Goal: Find contact information: Find contact information

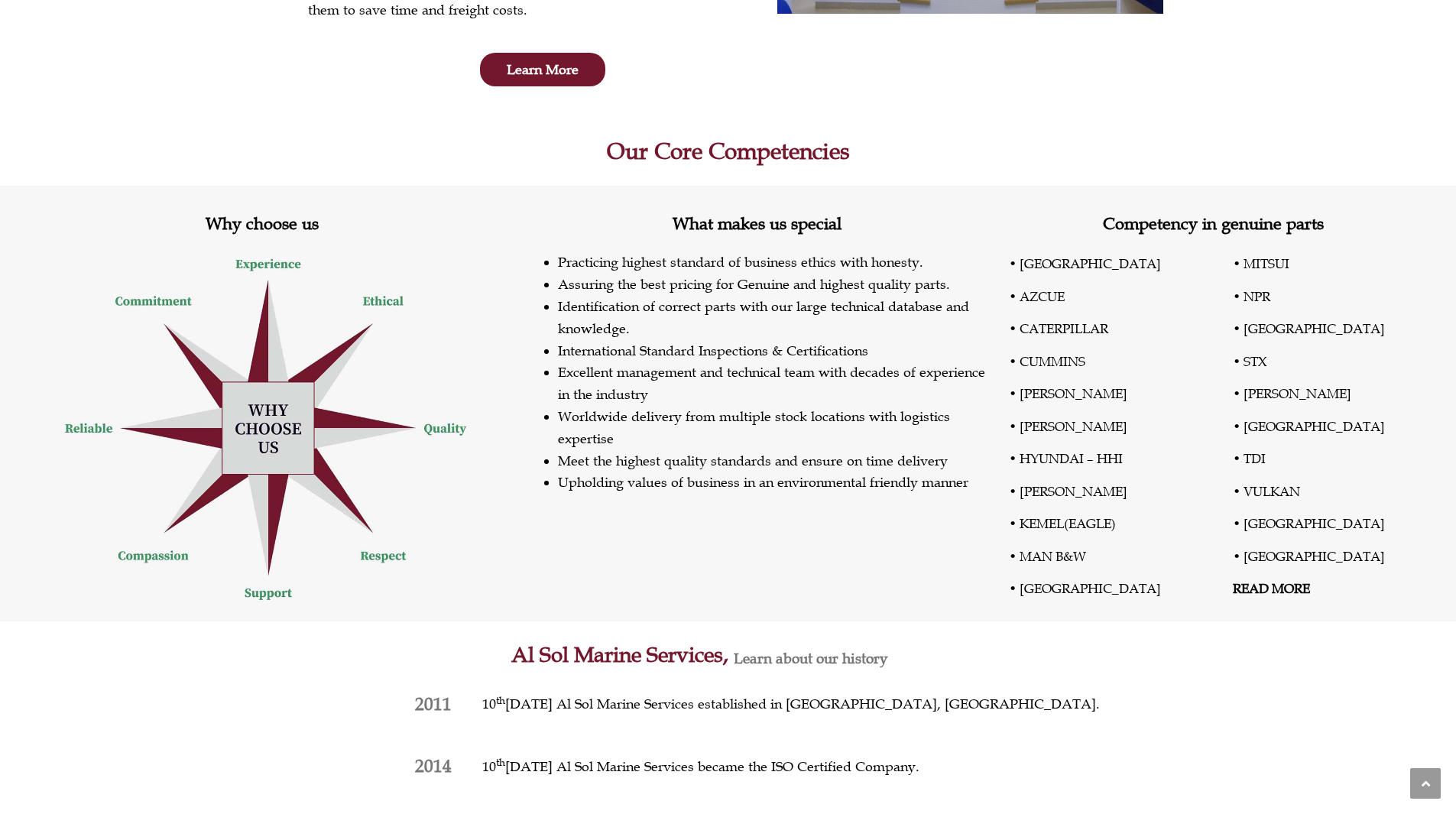
scroll to position [459, 0]
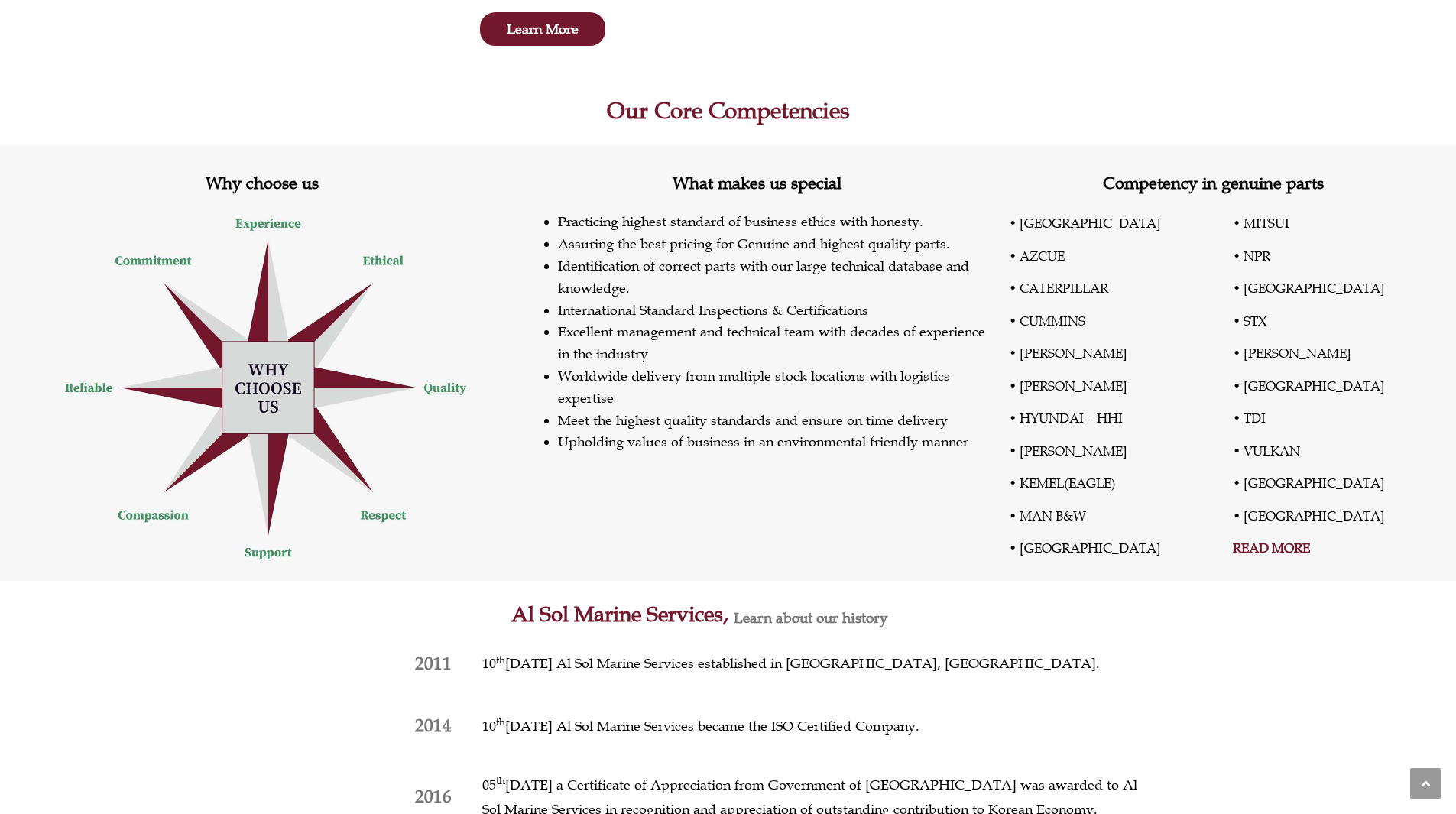
click at [1256, 549] on link "READ MORE" at bounding box center [1271, 548] width 77 height 17
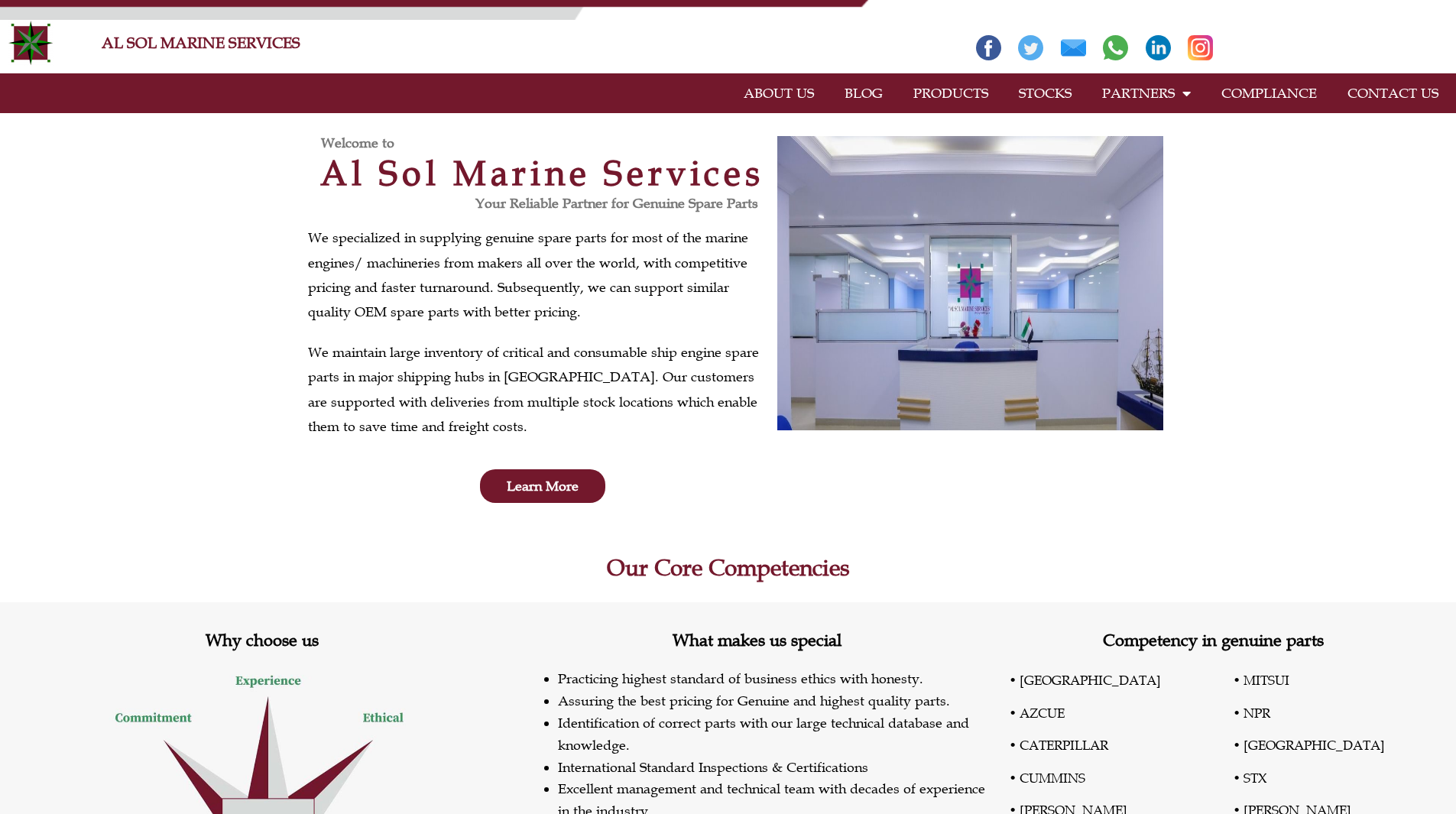
scroll to position [0, 0]
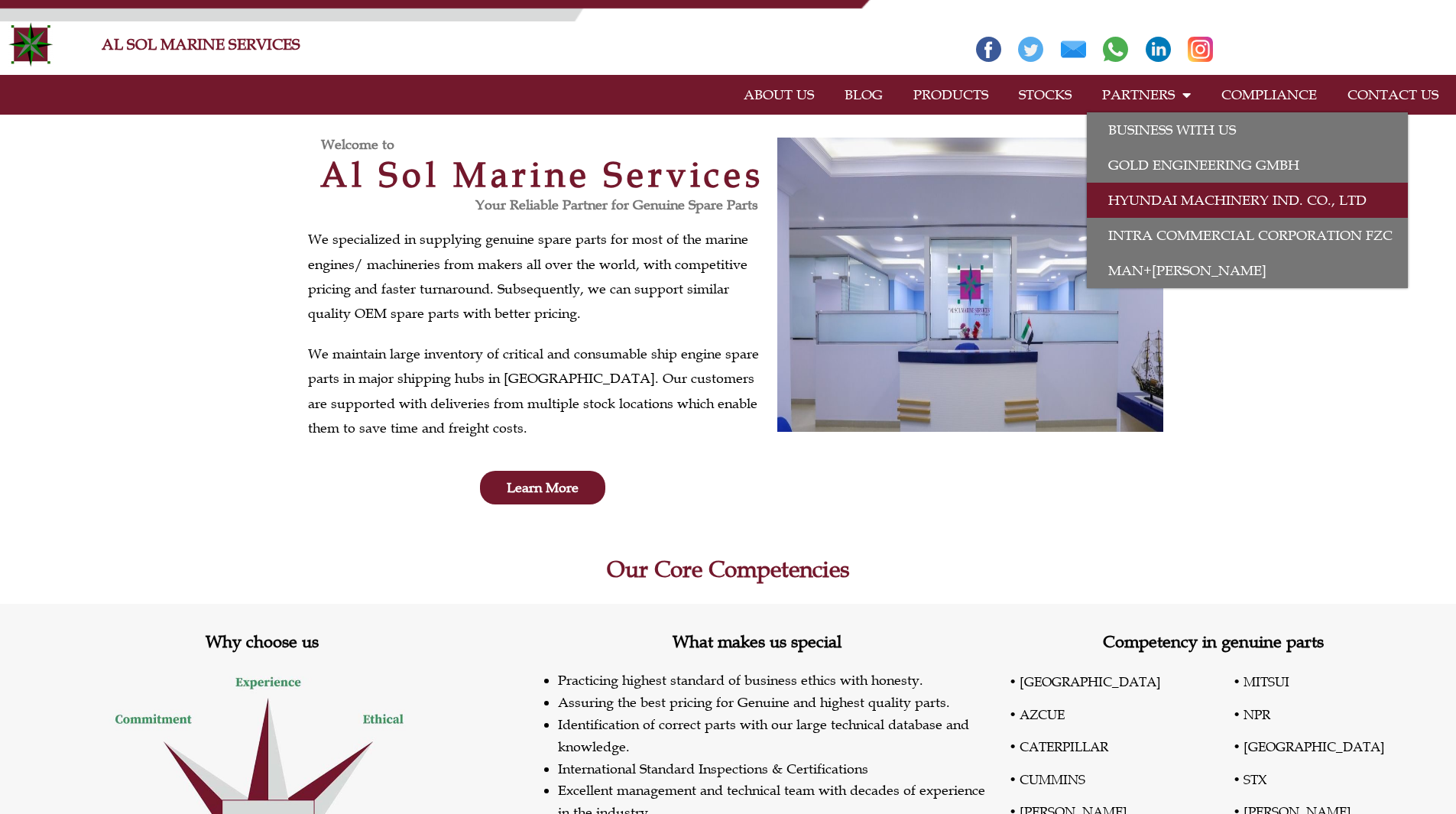
click at [1166, 201] on link "HYUNDAI MACHINERY Ind. Co., Ltd" at bounding box center [1247, 200] width 321 height 35
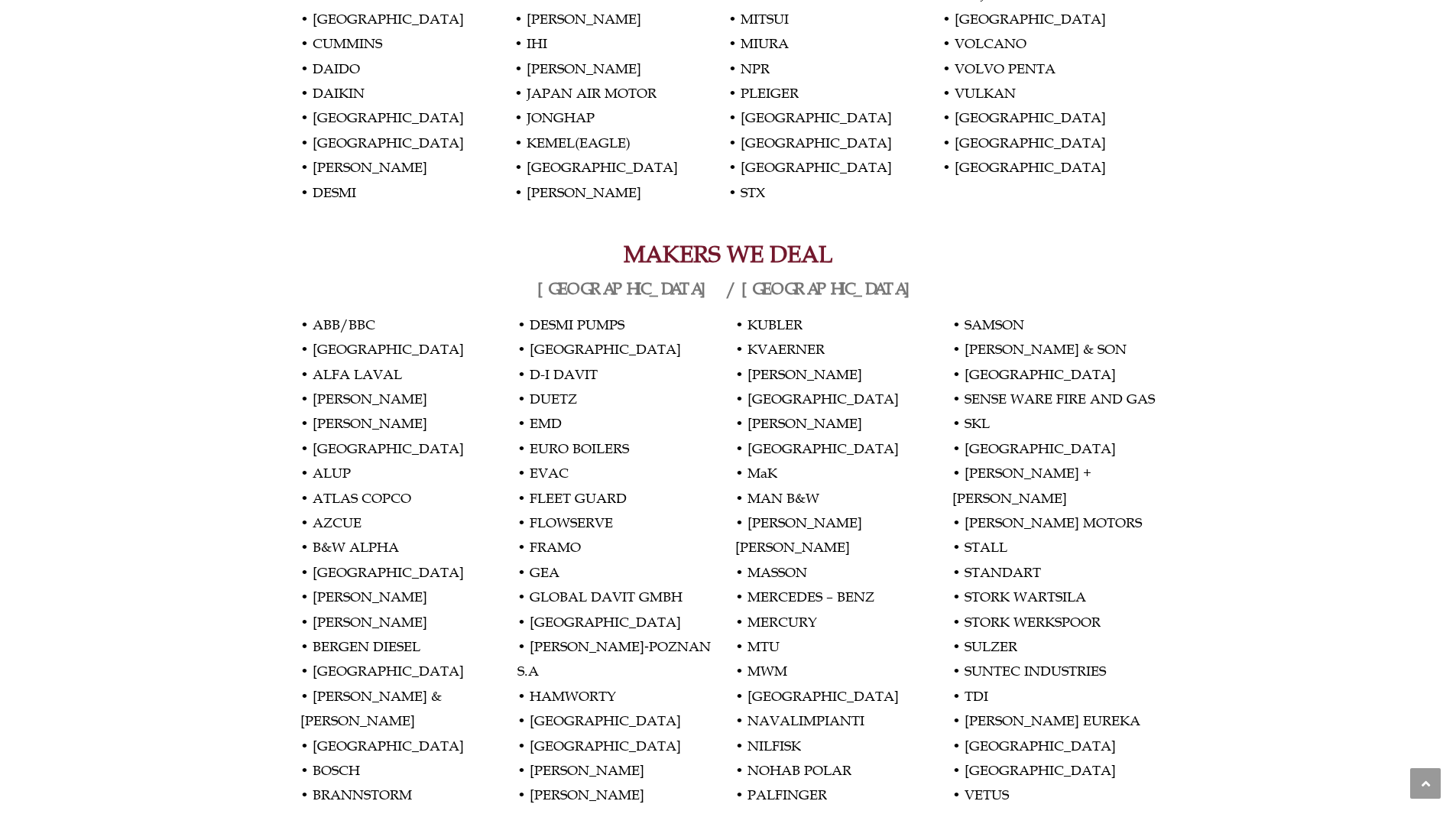
scroll to position [1070, 0]
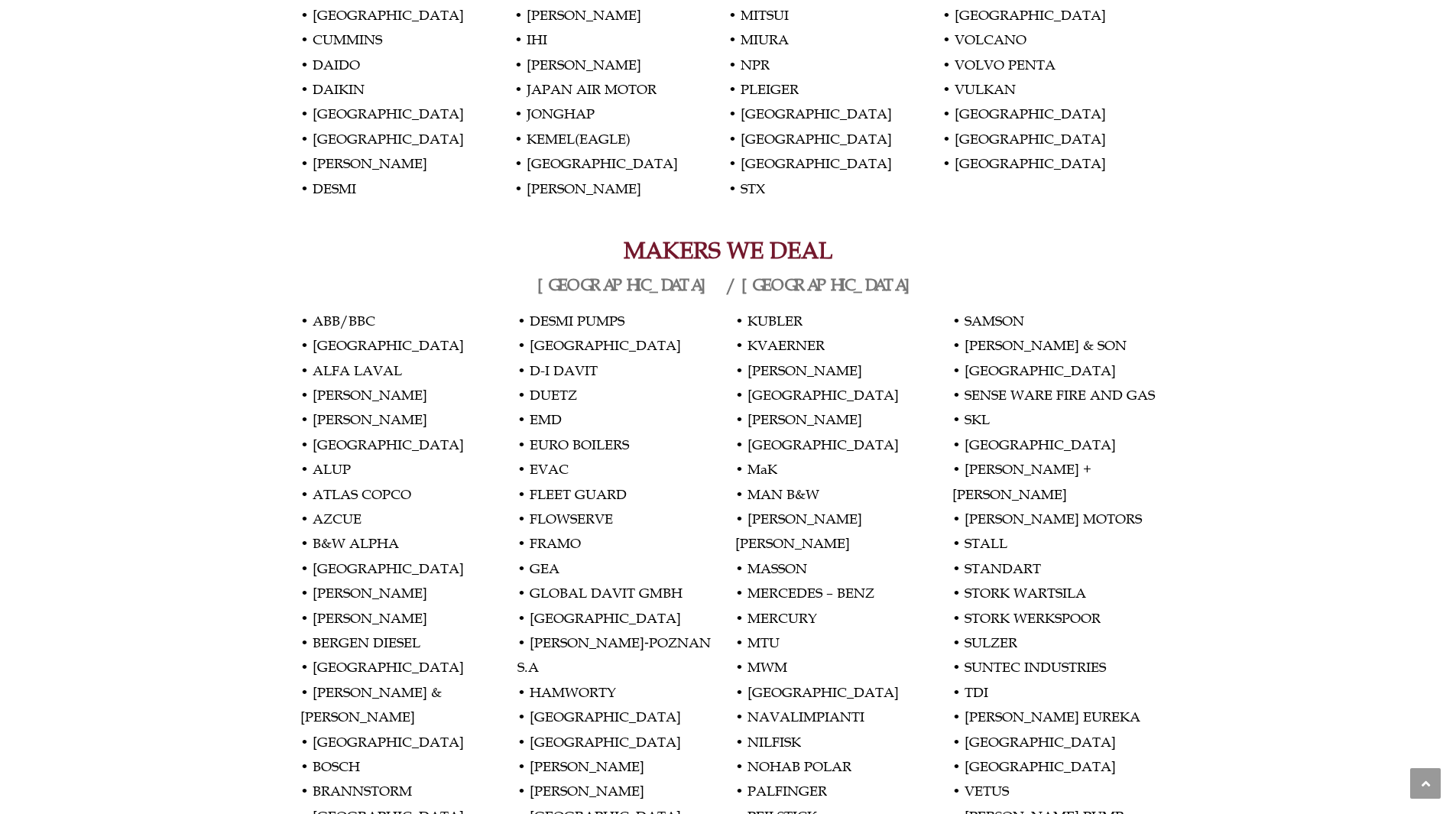
click at [770, 167] on p "• AKASAKA • AMEROID • AZCUE • BEHRENS • BOSCH • CATTERPILLAR • CROATIA • CUMMIN…" at bounding box center [729, 27] width 856 height 347
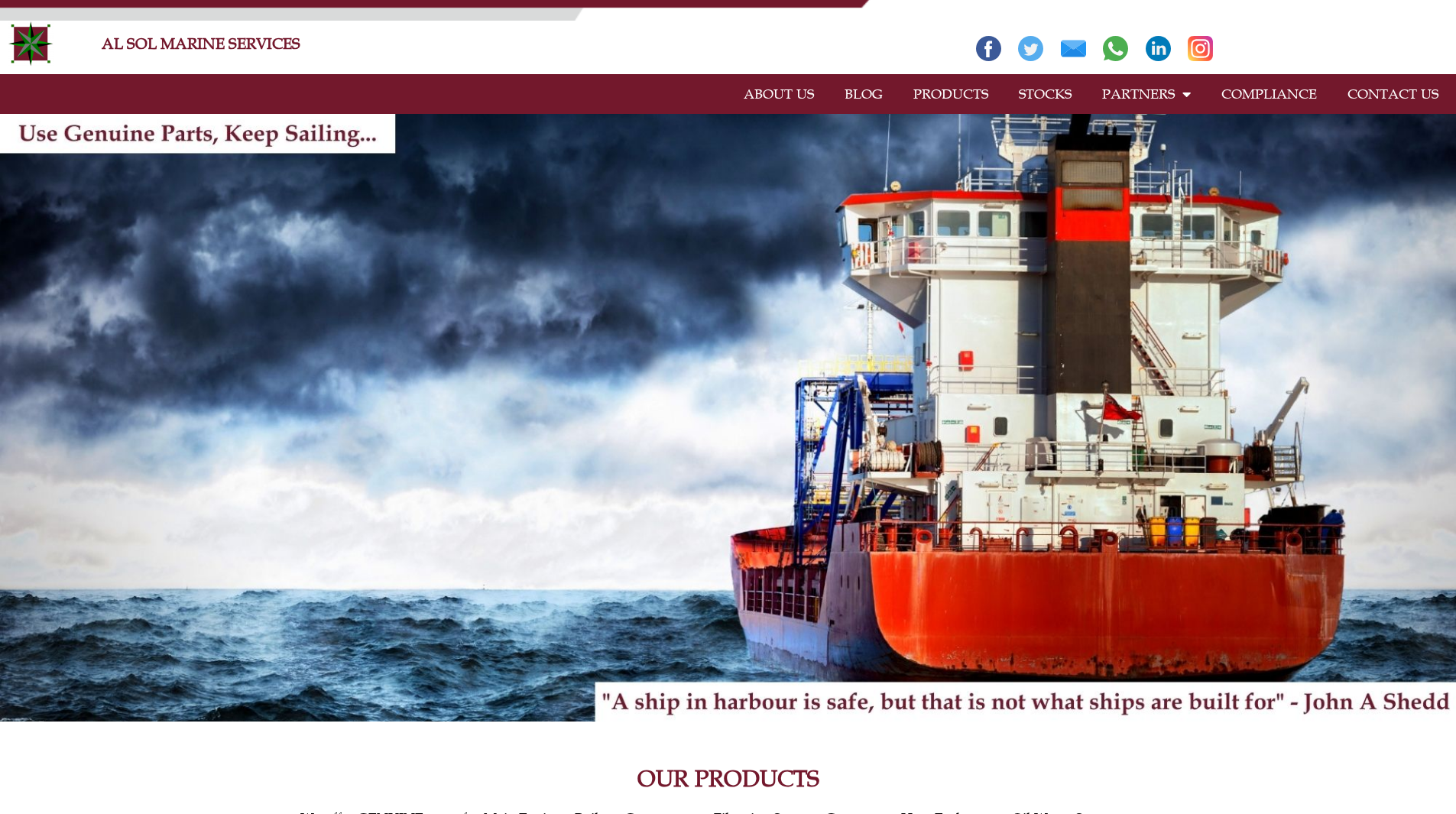
scroll to position [0, 0]
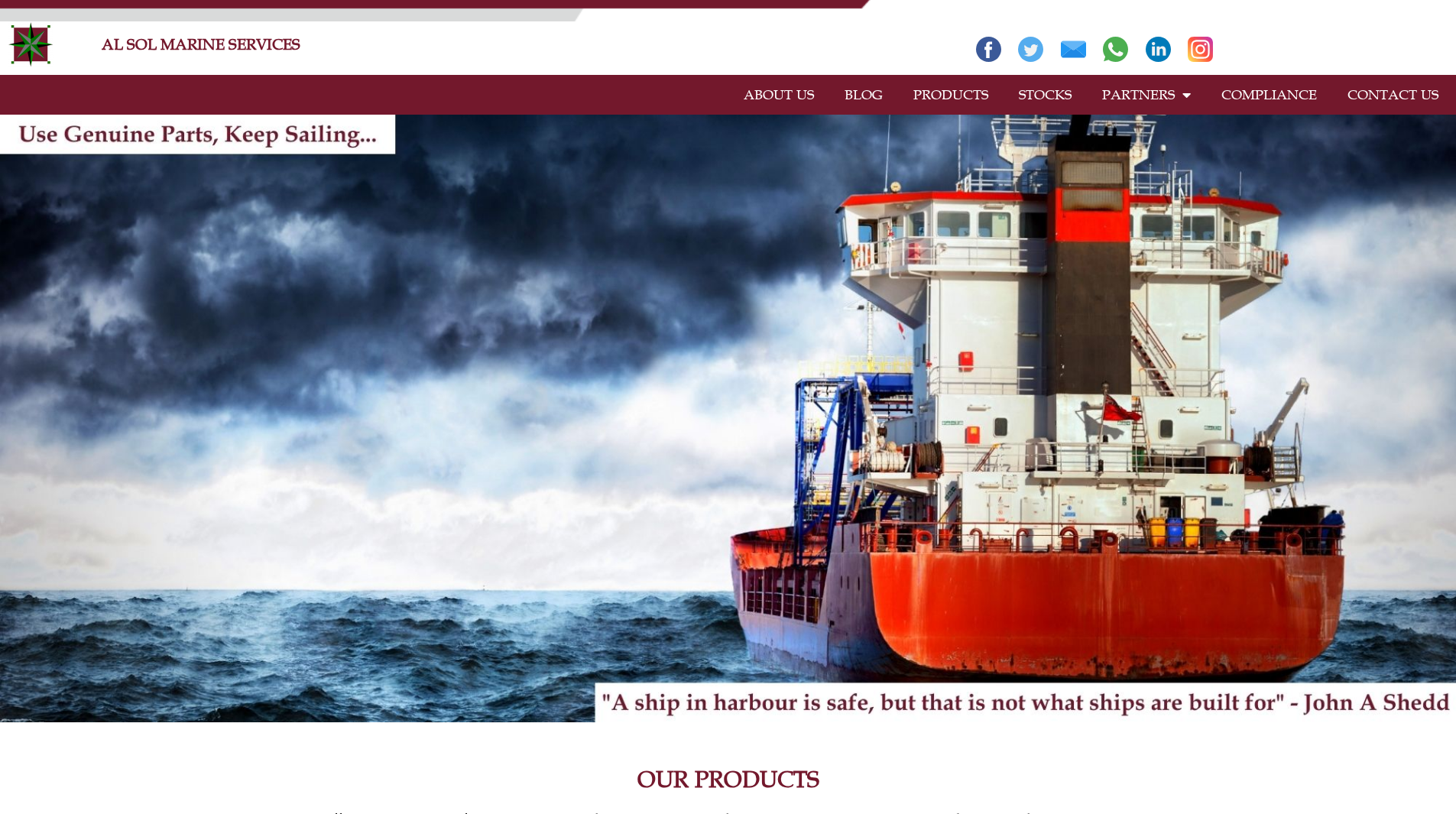
click at [937, 91] on link "PRODUCTS" at bounding box center [951, 94] width 105 height 35
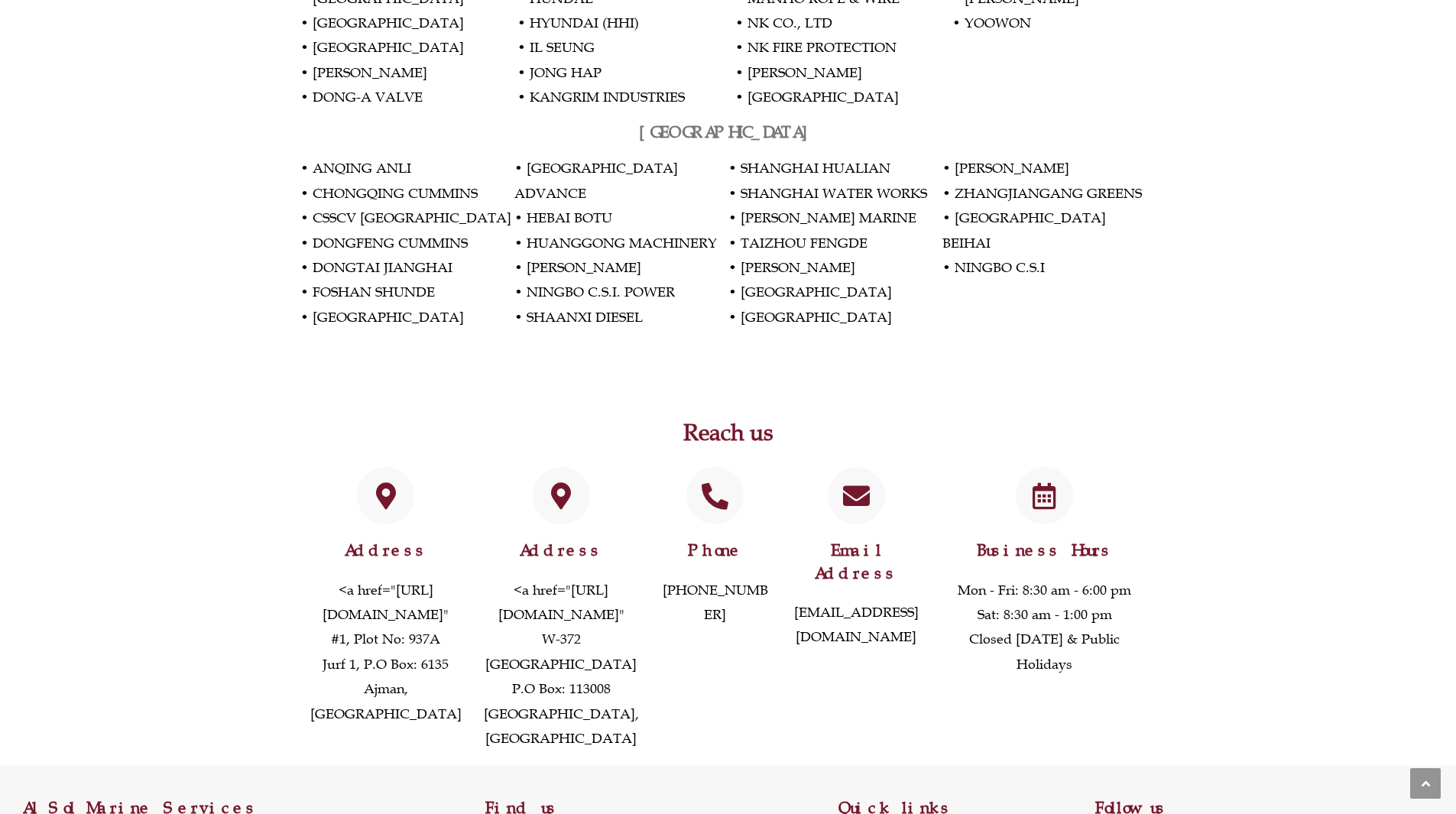
scroll to position [3134, 0]
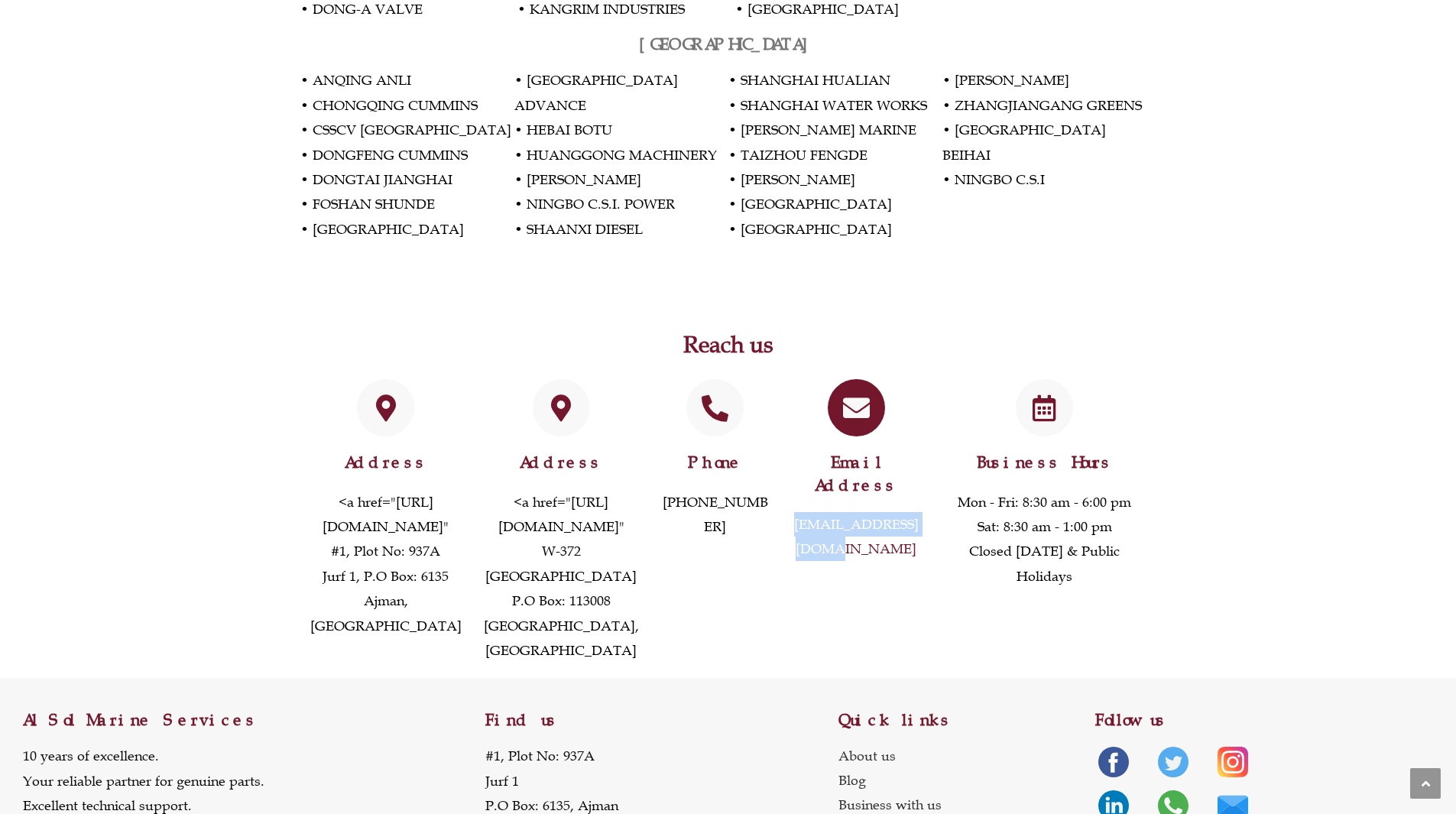
drag, startPoint x: 928, startPoint y: 416, endPoint x: 790, endPoint y: 415, distance: 138.0
click at [790, 415] on div "Email Address [EMAIL_ADDRESS][DOMAIN_NAME]" at bounding box center [856, 521] width 154 height 299
copy link "[EMAIL_ADDRESS][DOMAIN_NAME]"
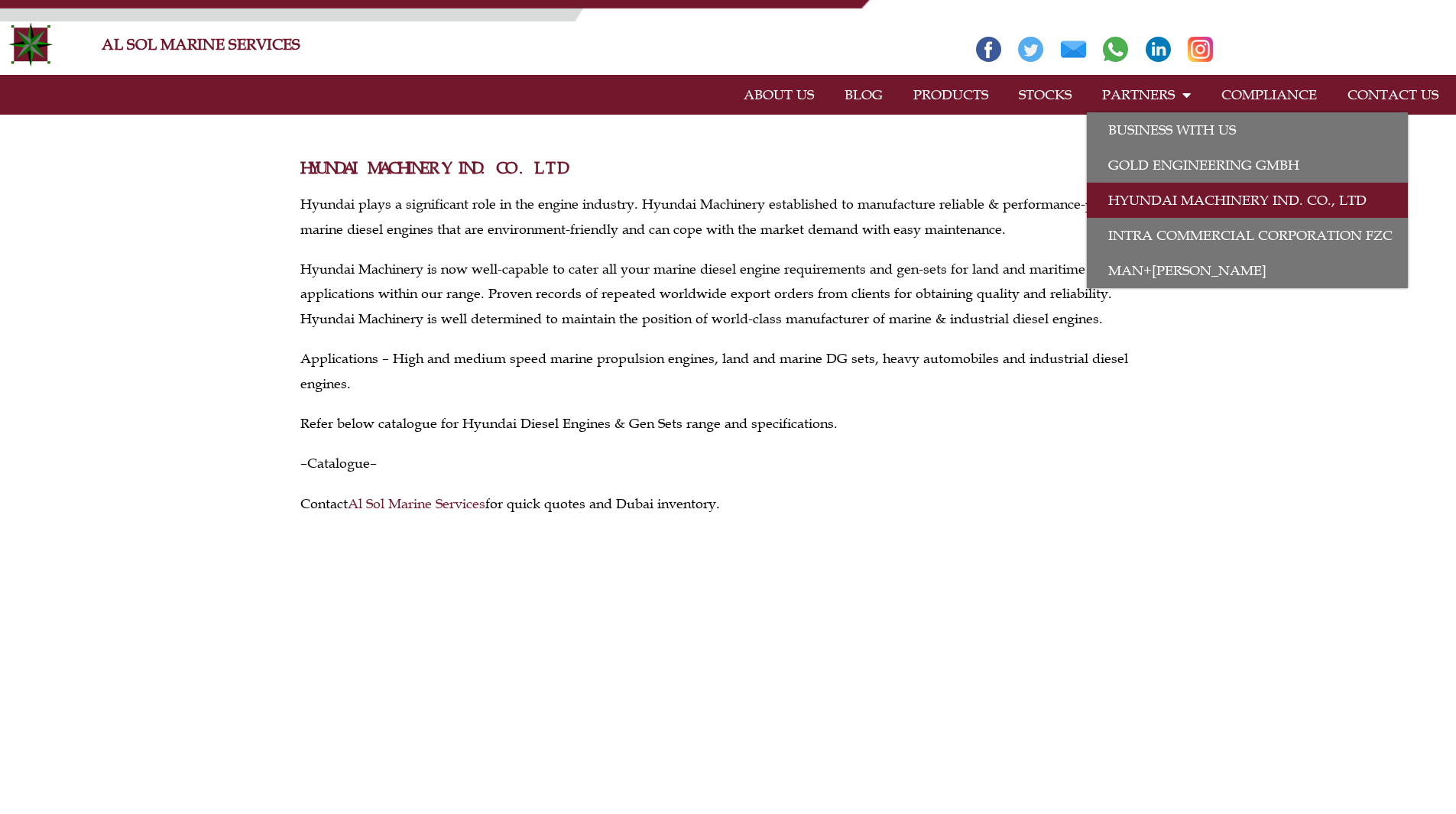
click at [1137, 93] on link "PARTNERS" at bounding box center [1146, 94] width 119 height 35
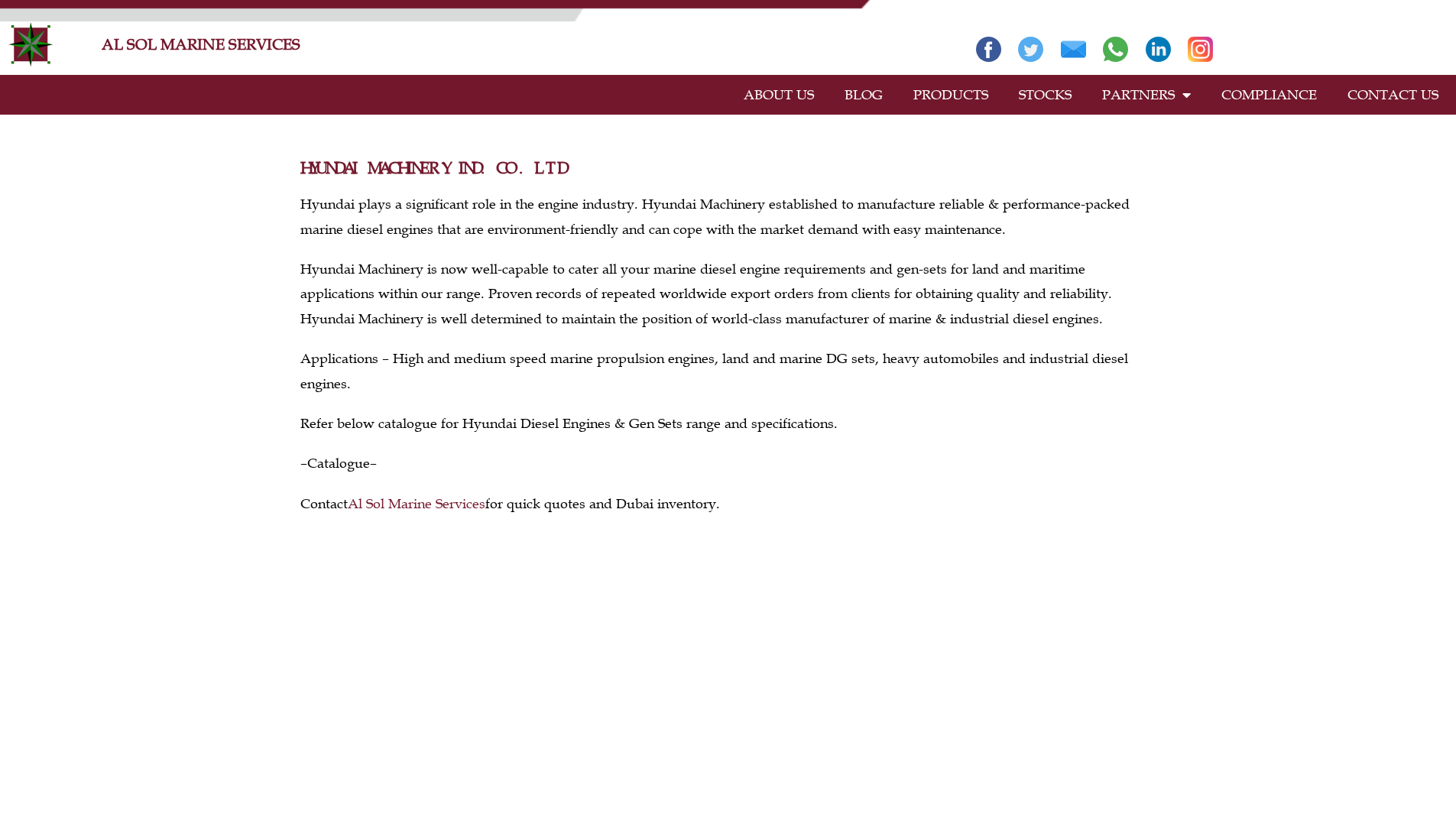
click at [1137, 90] on link "PARTNERS" at bounding box center [1146, 94] width 119 height 35
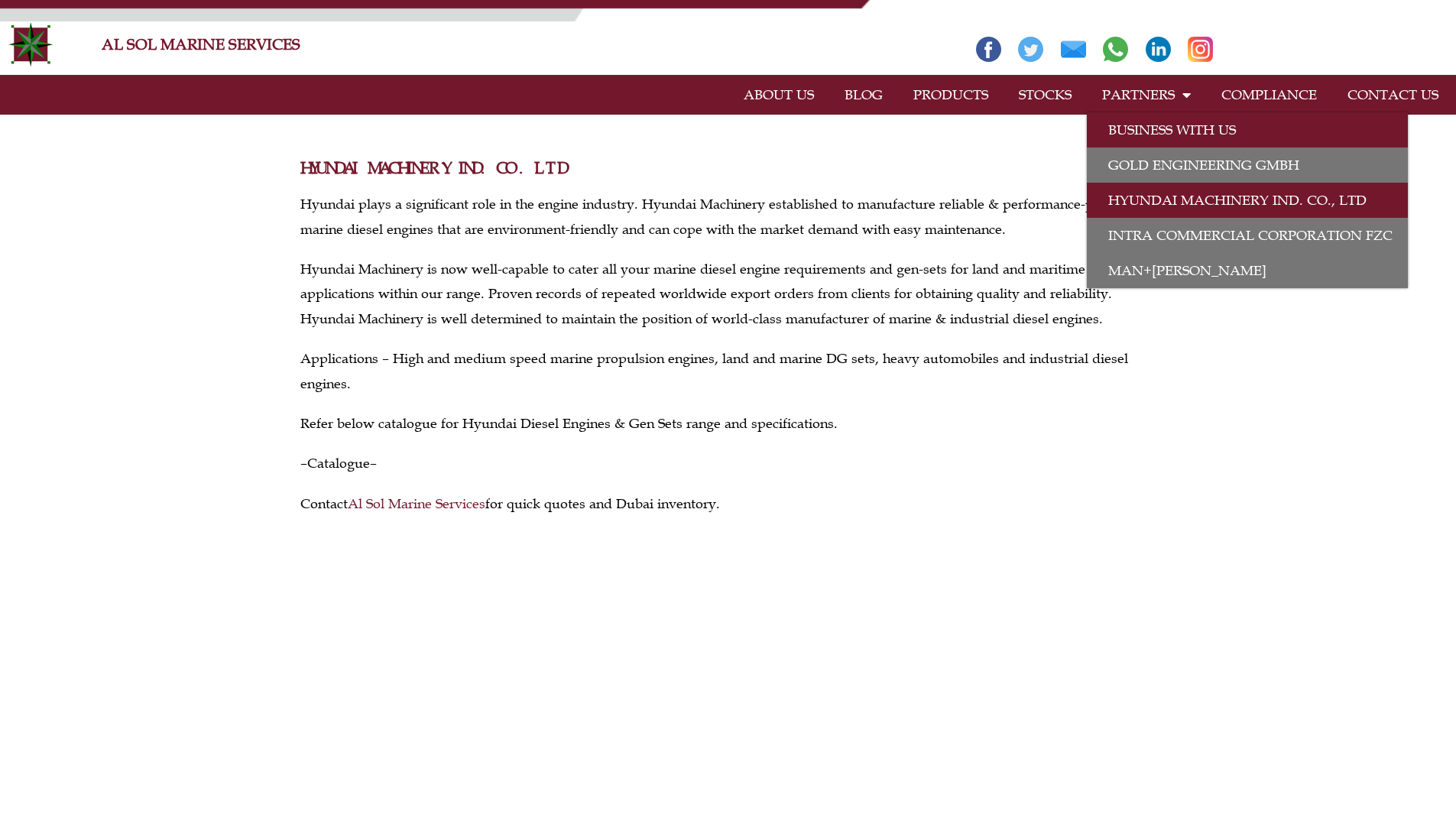
click at [1140, 125] on link "BUSINESS WITH US" at bounding box center [1247, 129] width 321 height 35
